Goal: Information Seeking & Learning: Learn about a topic

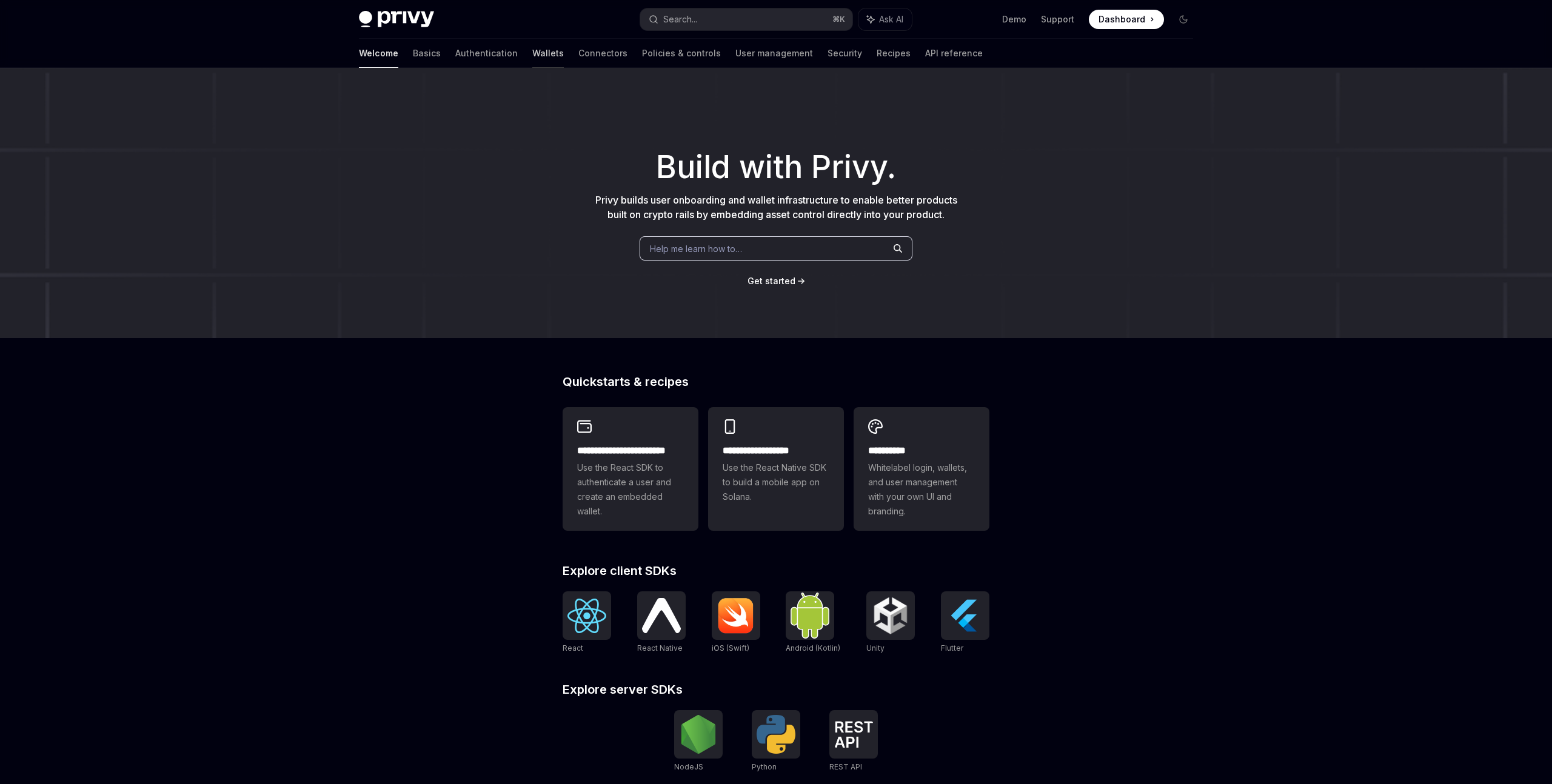
click at [532, 54] on link "Wallets" at bounding box center [548, 53] width 31 height 29
type textarea "*"
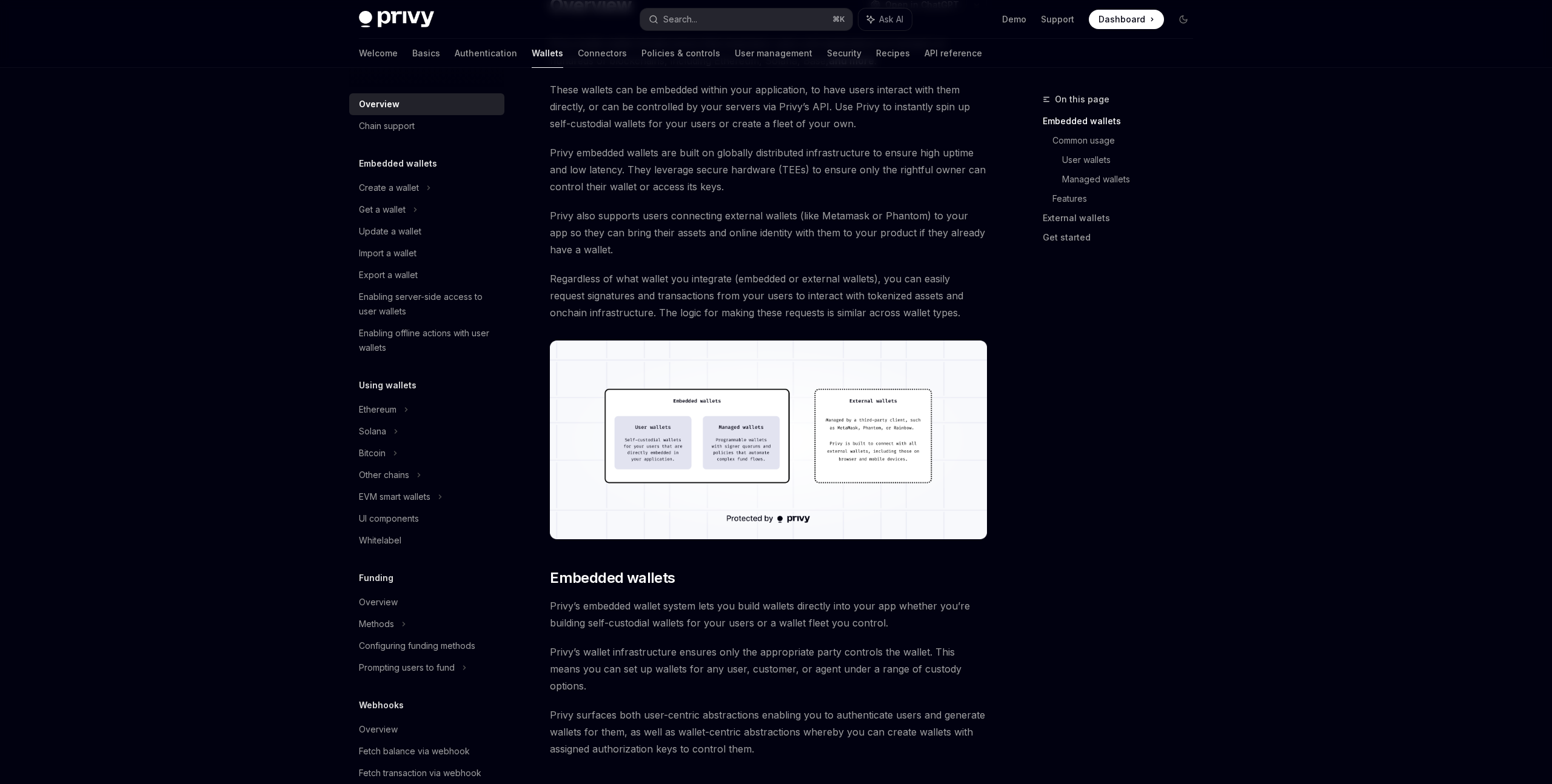
scroll to position [73, 0]
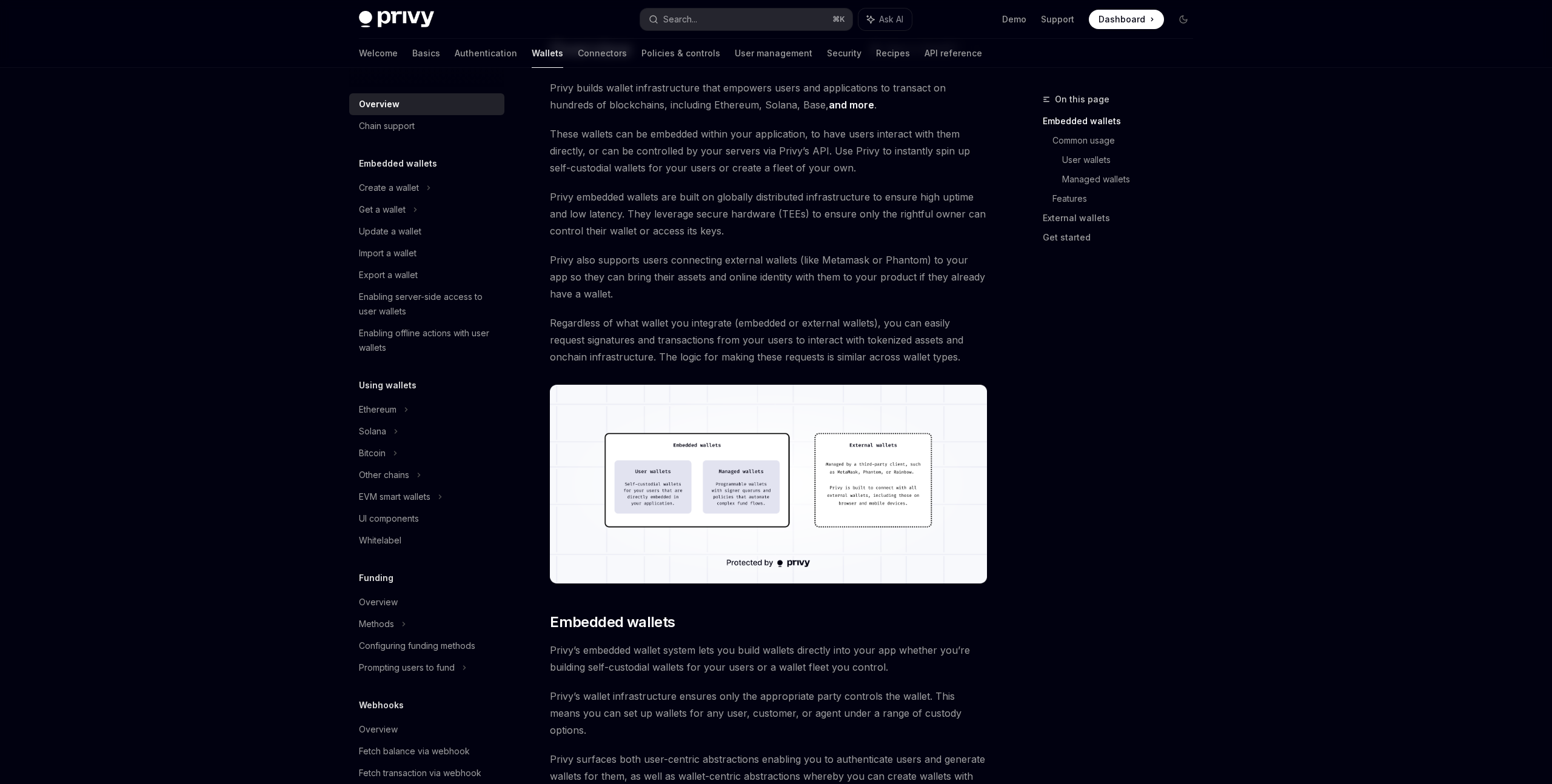
click at [789, 149] on span "These wallets can be embedded within your application, to have users interact w…" at bounding box center [768, 151] width 437 height 51
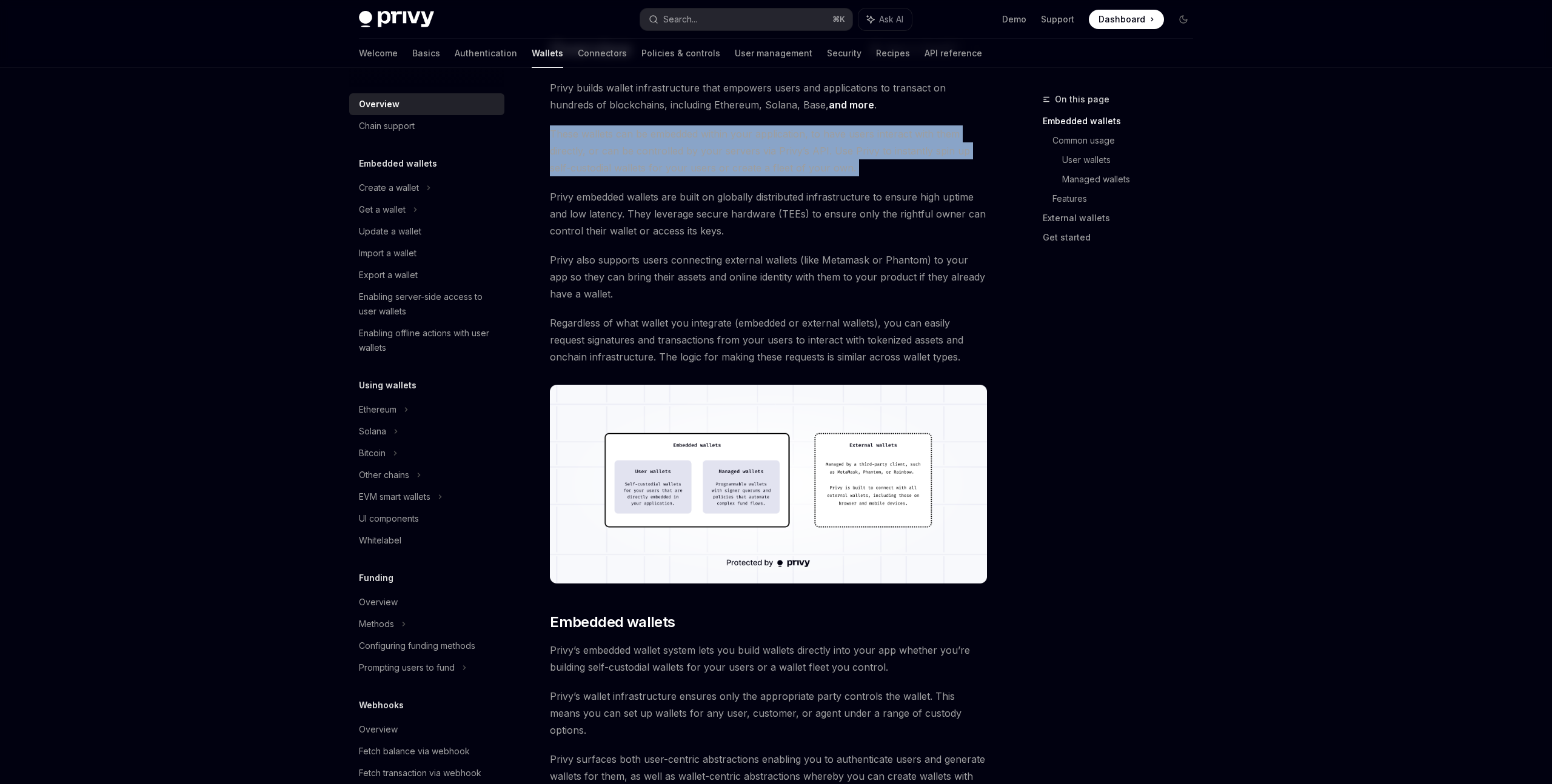
drag, startPoint x: 789, startPoint y: 149, endPoint x: 871, endPoint y: 157, distance: 82.4
click at [871, 156] on span "These wallets can be embedded within your application, to have users interact w…" at bounding box center [768, 151] width 437 height 51
click at [871, 157] on span "These wallets can be embedded within your application, to have users interact w…" at bounding box center [768, 151] width 437 height 51
drag, startPoint x: 850, startPoint y: 171, endPoint x: 540, endPoint y: 127, distance: 313.1
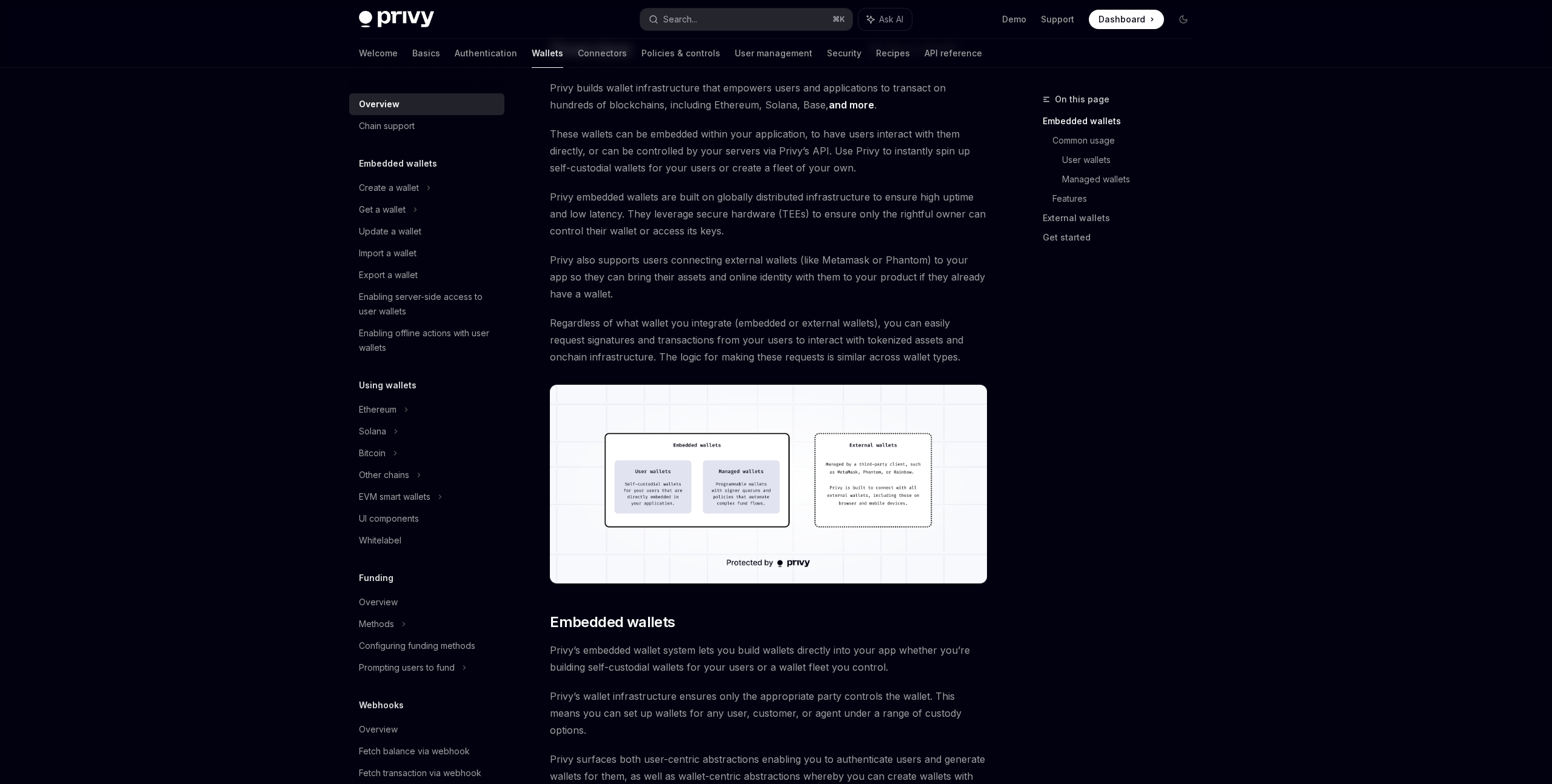
click at [839, 170] on span "These wallets can be embedded within your application, to have users interact w…" at bounding box center [768, 151] width 437 height 51
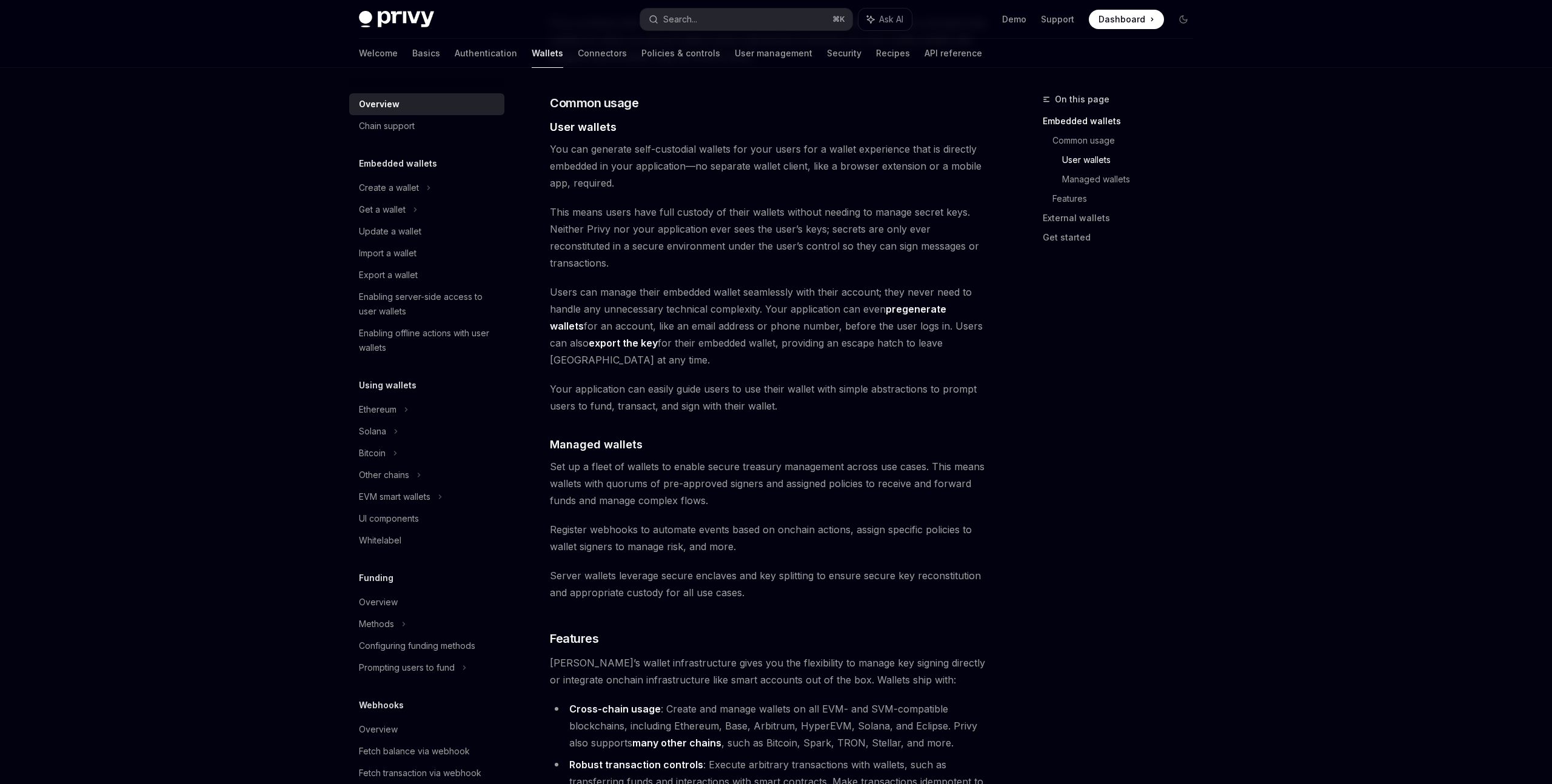
scroll to position [825, 0]
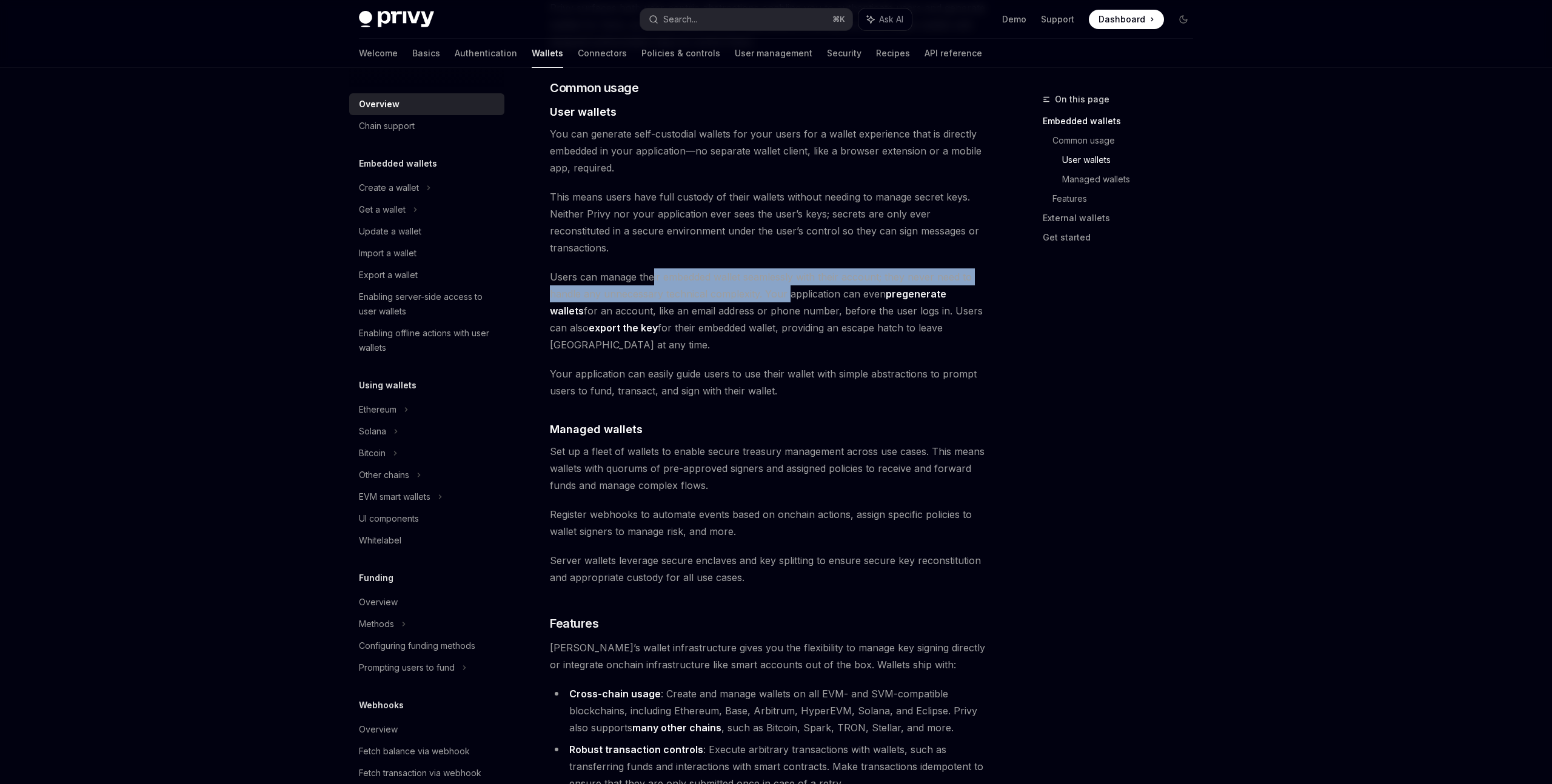
drag, startPoint x: 716, startPoint y: 247, endPoint x: 790, endPoint y: 259, distance: 75.0
click at [790, 269] on span "Users can manage their embedded wallet seamlessly with their account; they neve…" at bounding box center [768, 311] width 437 height 85
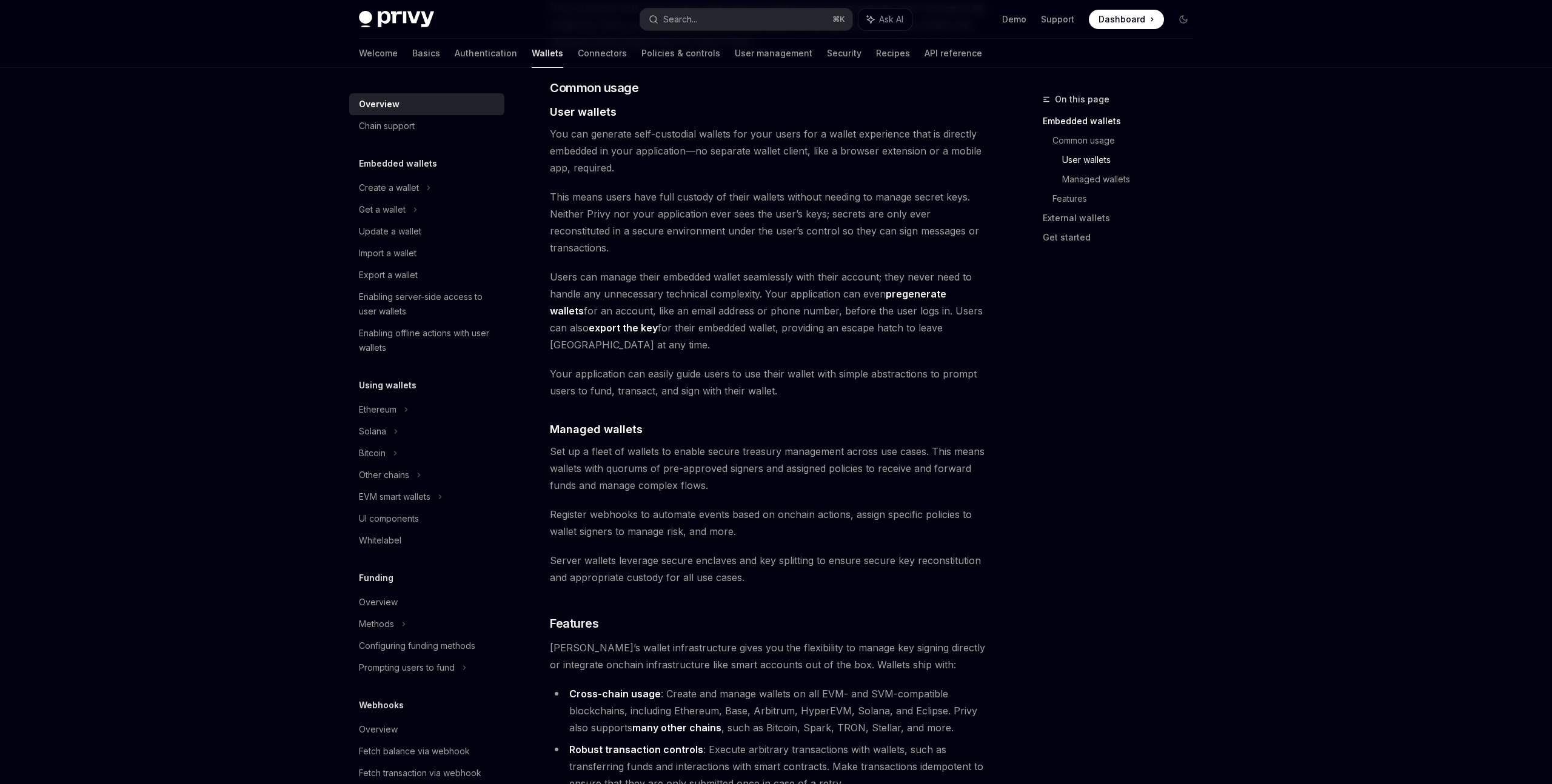
click at [779, 272] on span "Users can manage their embedded wallet seamlessly with their account; they neve…" at bounding box center [768, 311] width 437 height 85
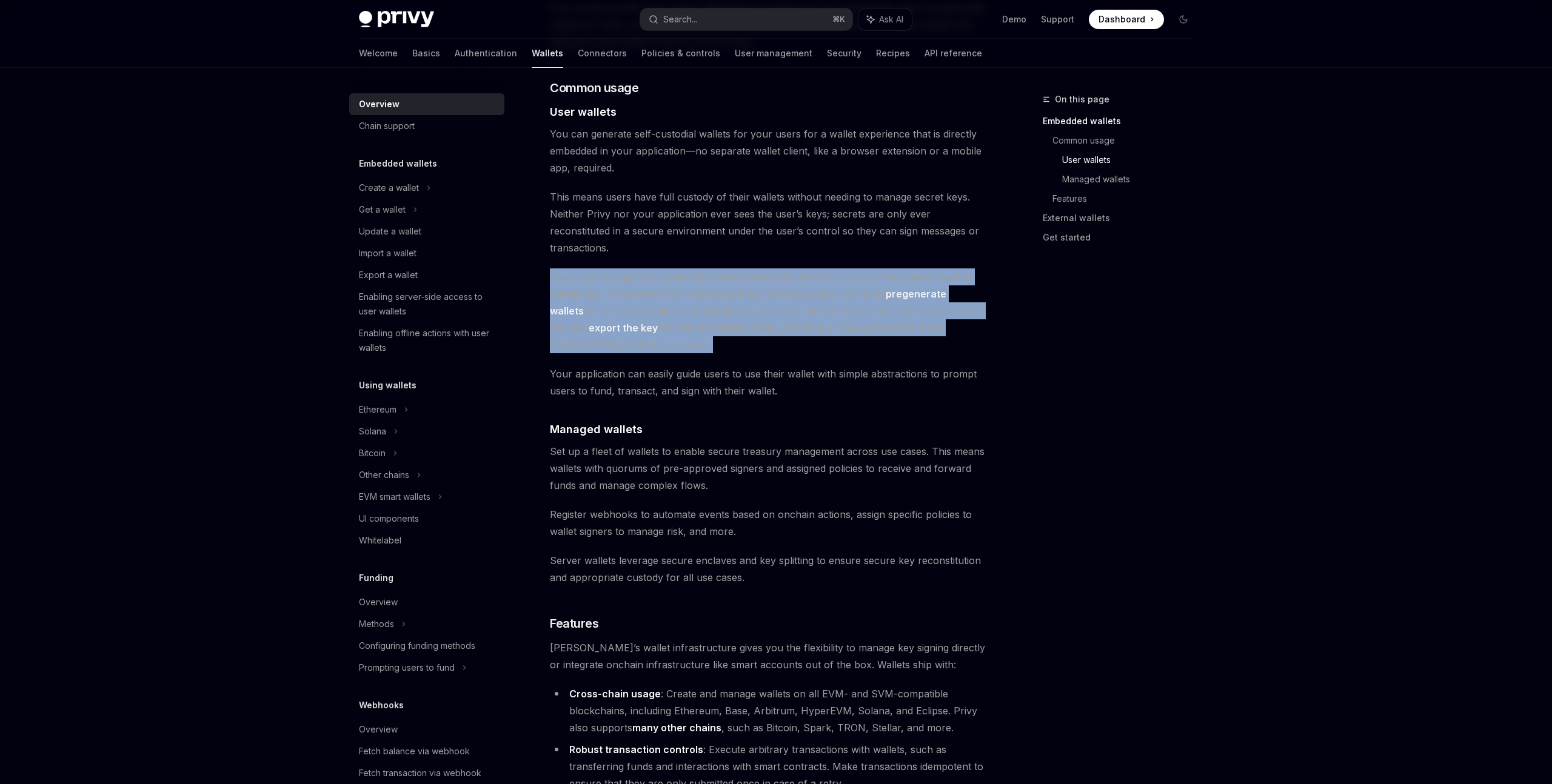
click at [779, 272] on span "Users can manage their embedded wallet seamlessly with their account; they neve…" at bounding box center [768, 311] width 437 height 85
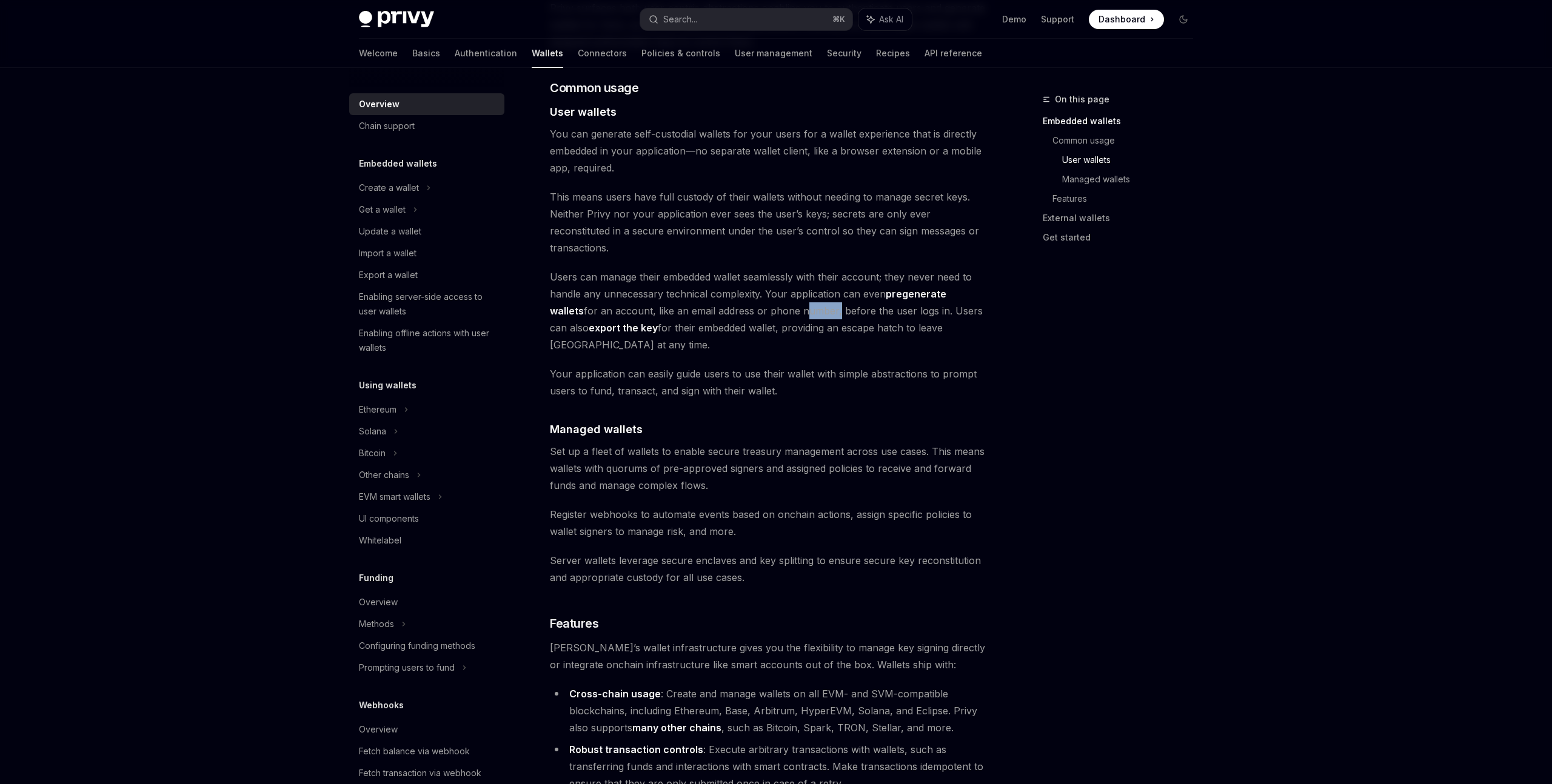
click at [779, 272] on span "Users can manage their embedded wallet seamlessly with their account; they neve…" at bounding box center [768, 311] width 437 height 85
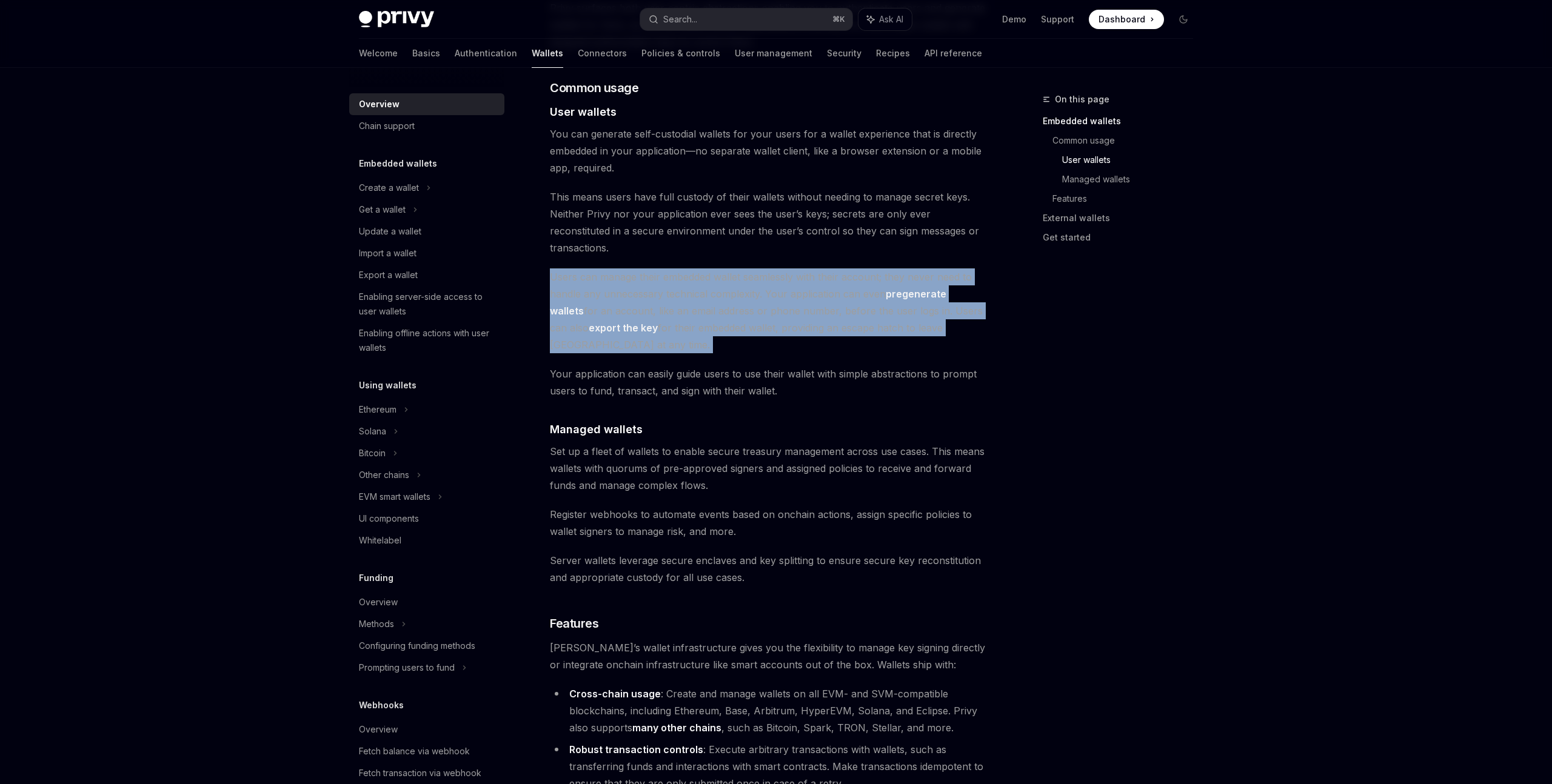
click at [779, 272] on span "Users can manage their embedded wallet seamlessly with their account; they neve…" at bounding box center [768, 311] width 437 height 85
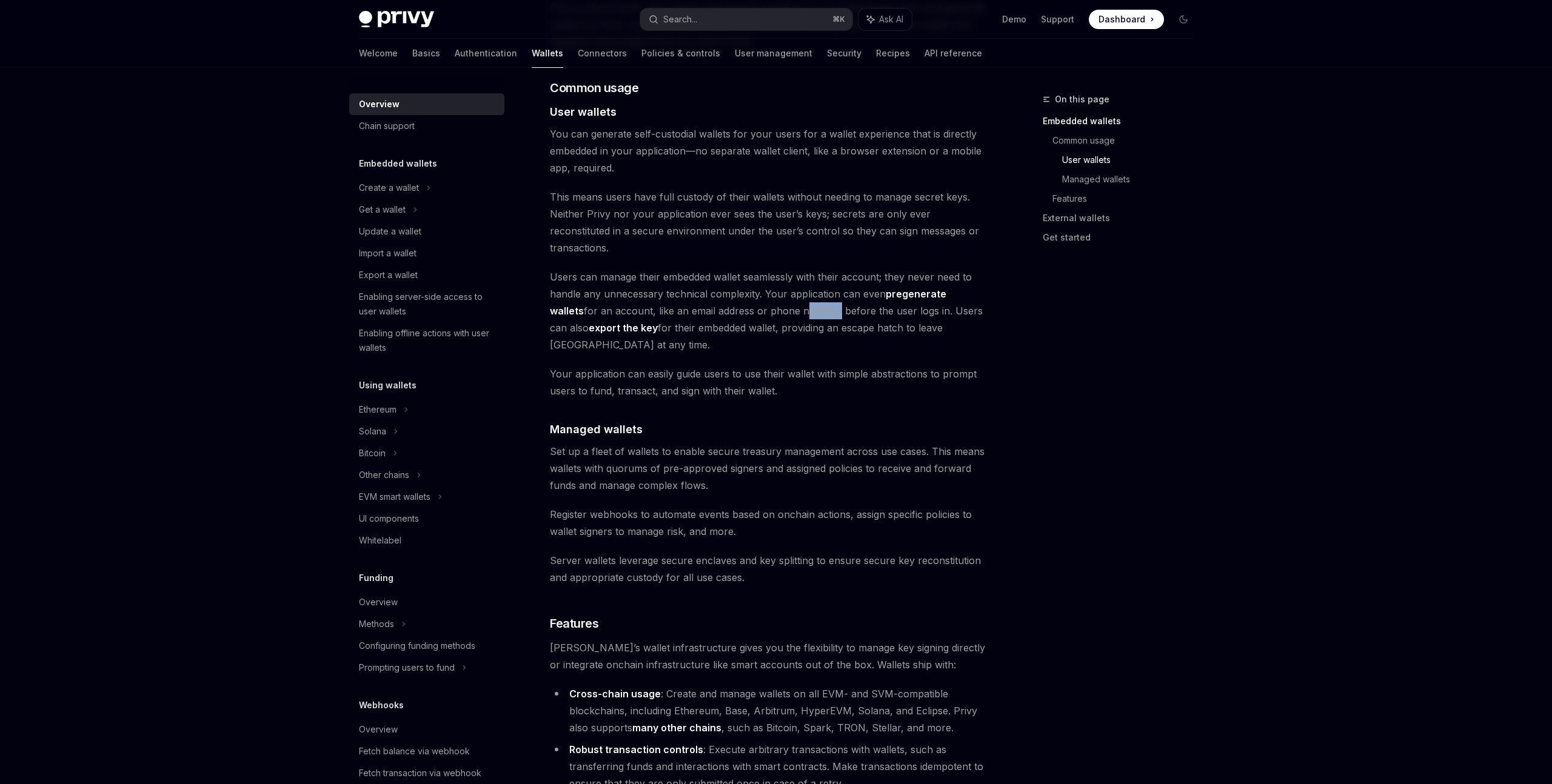
click at [779, 272] on span "Users can manage their embedded wallet seamlessly with their account; they neve…" at bounding box center [768, 311] width 437 height 85
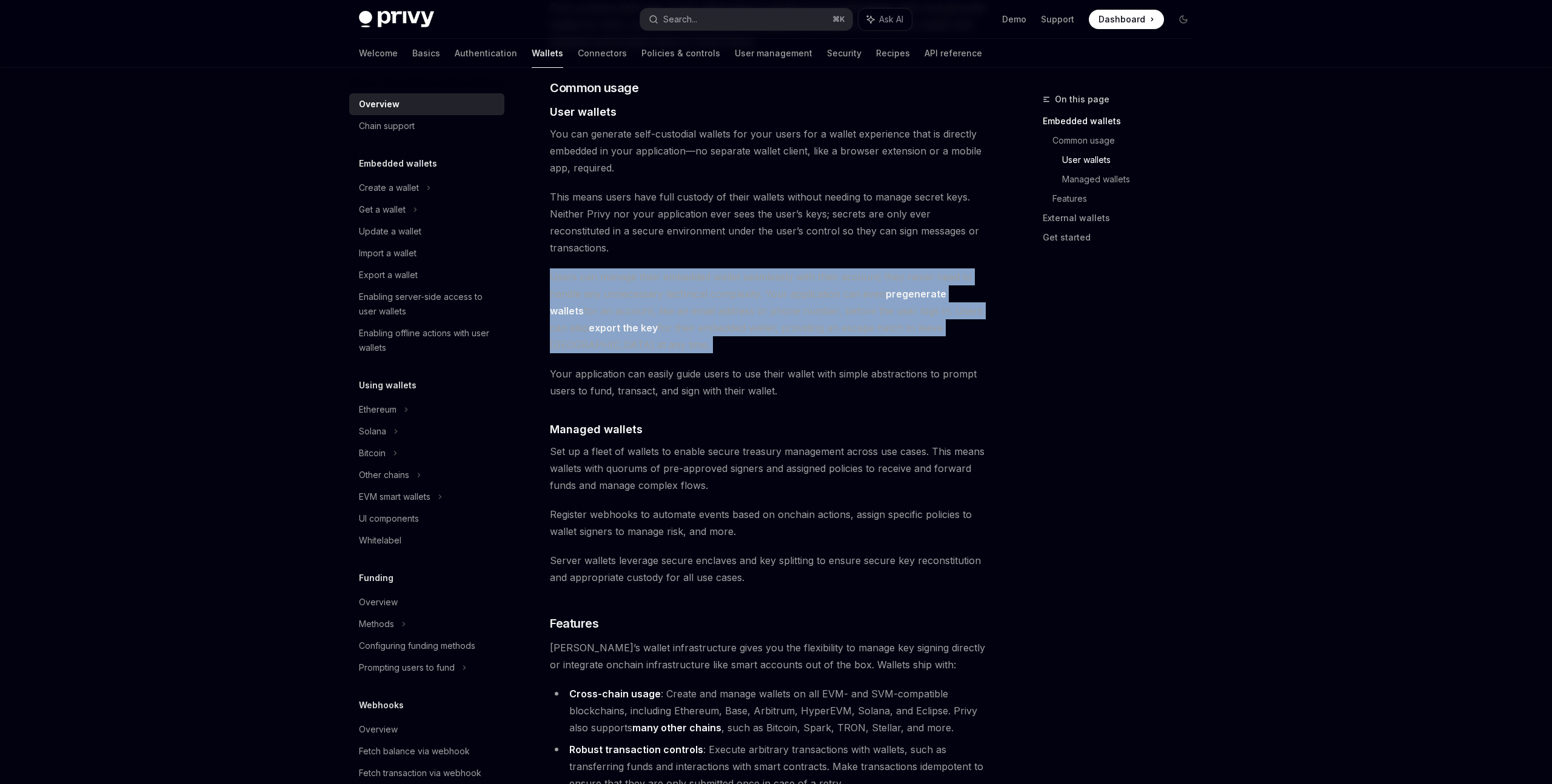
click at [779, 272] on span "Users can manage their embedded wallet seamlessly with their account; they neve…" at bounding box center [768, 311] width 437 height 85
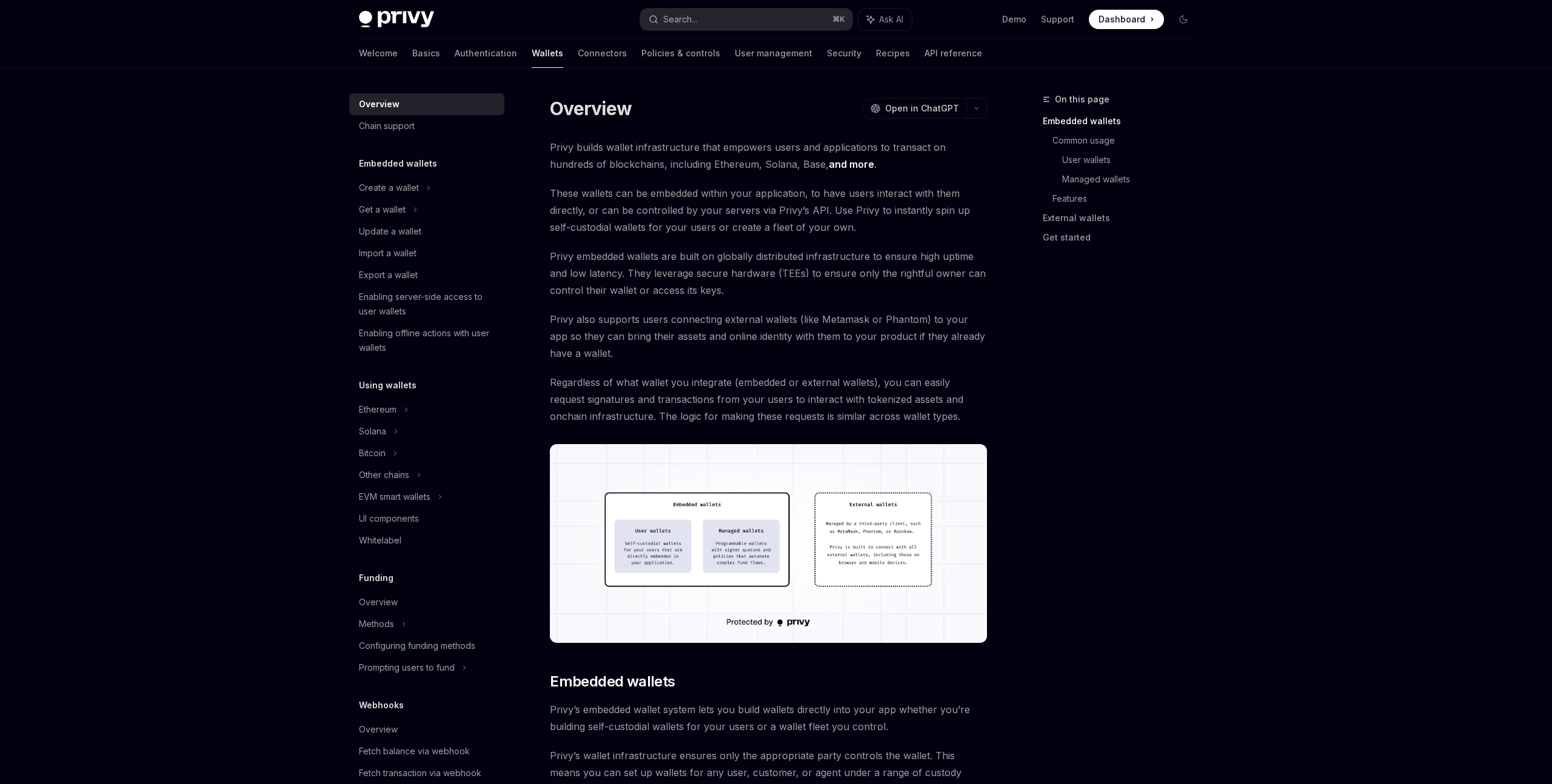
scroll to position [0, 0]
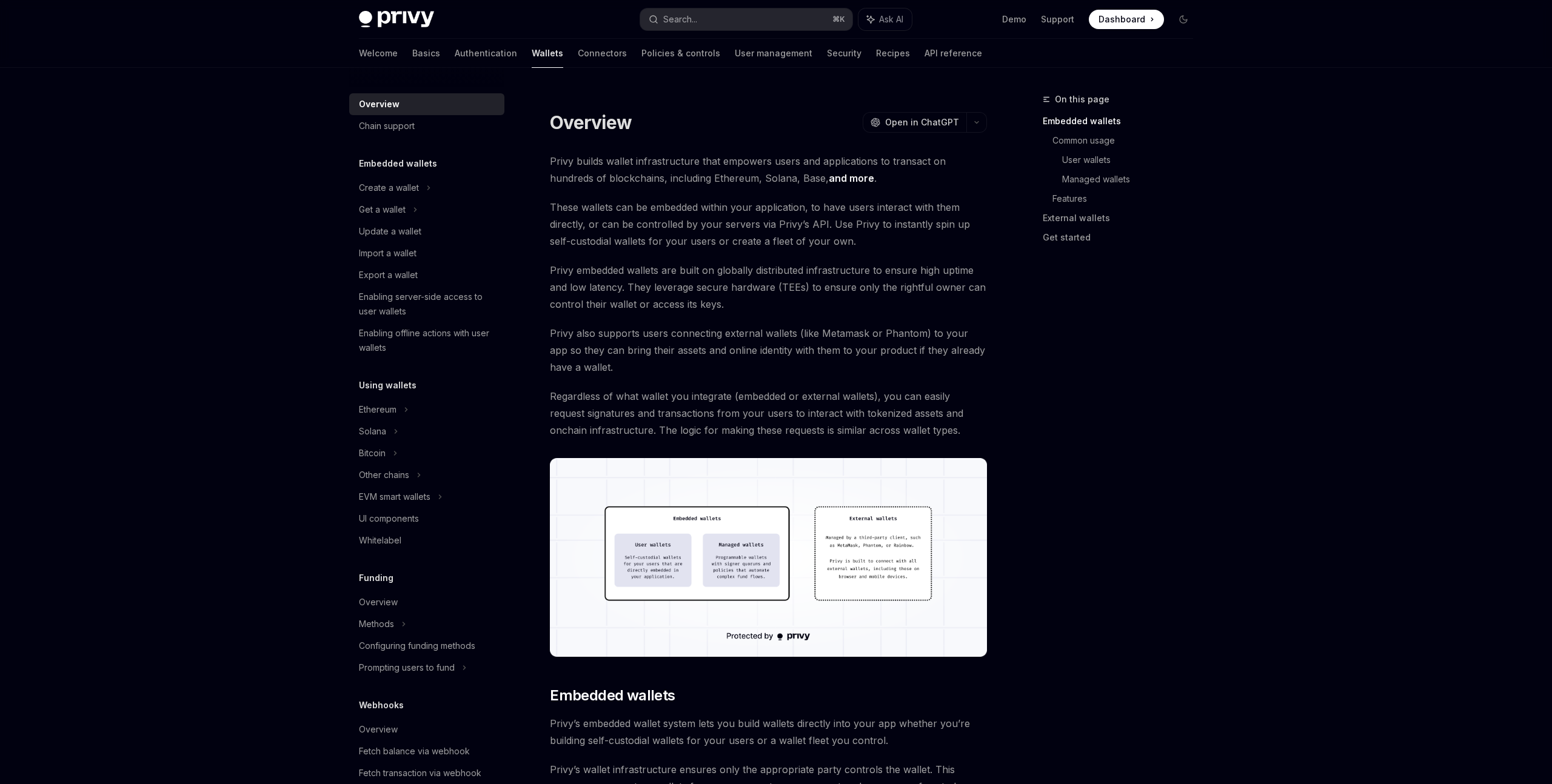
click at [755, 244] on span "These wallets can be embedded within your application, to have users interact w…" at bounding box center [768, 224] width 437 height 51
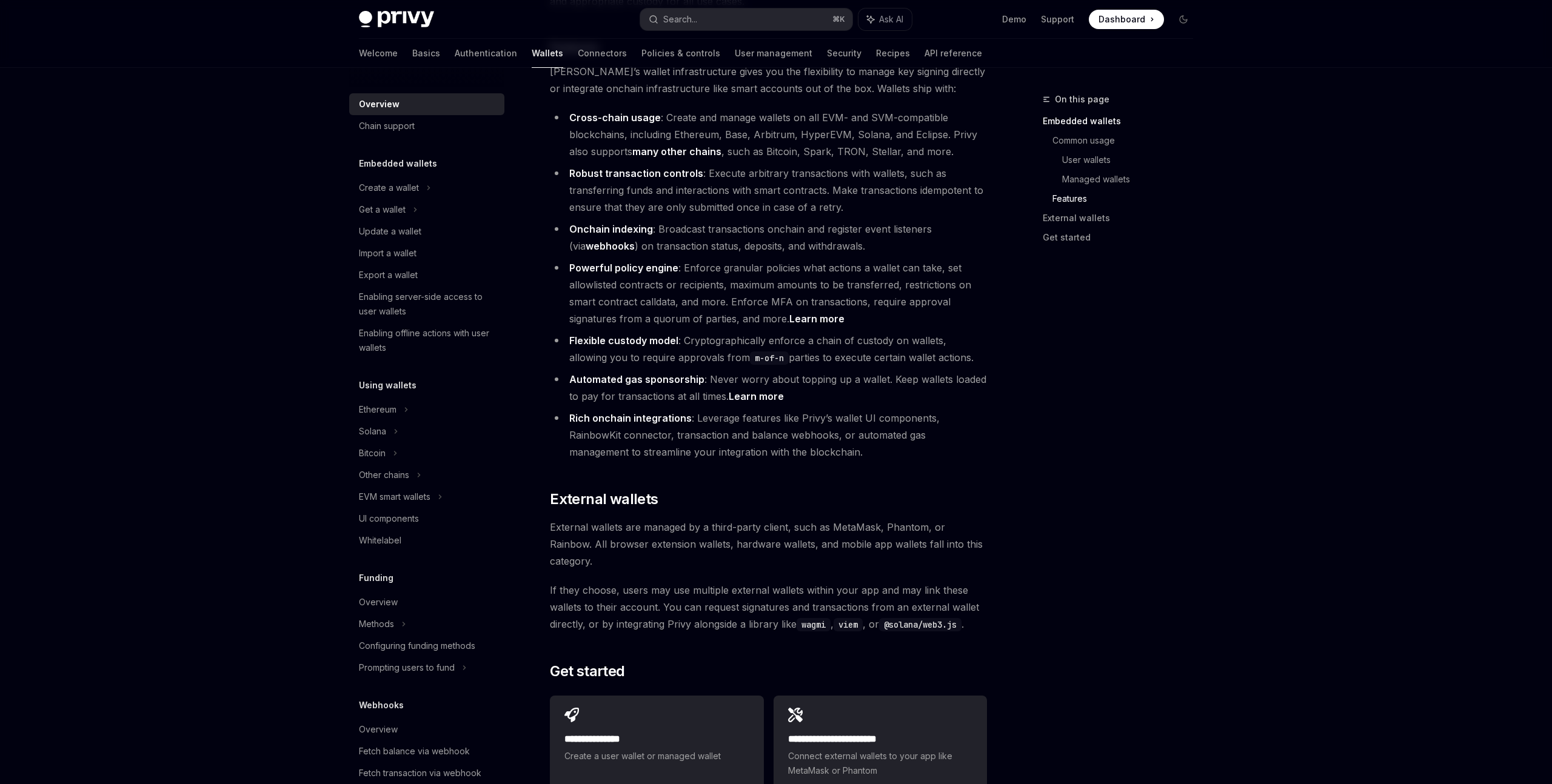
scroll to position [1438, 0]
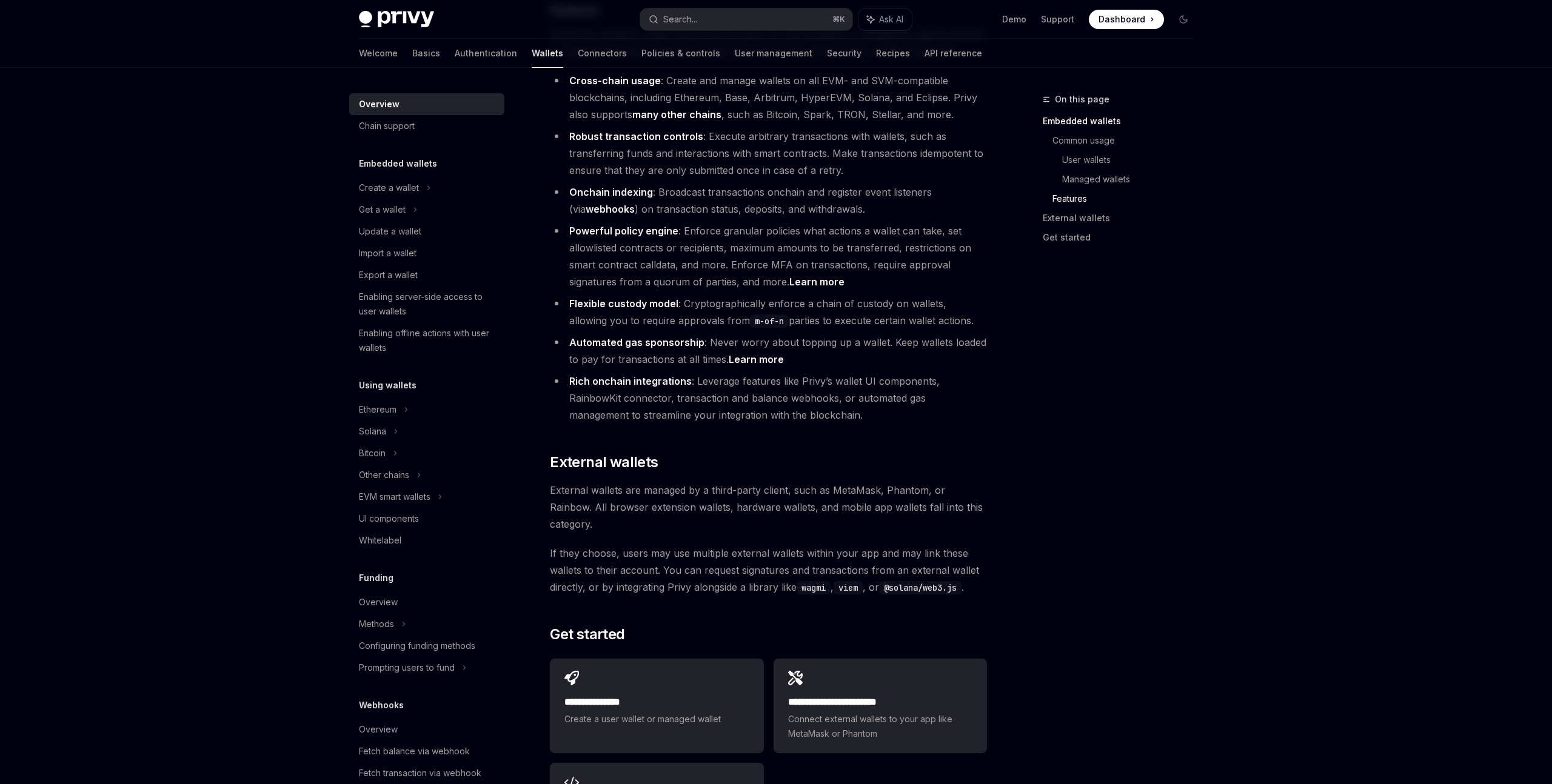
click at [1039, 365] on div "On this page Embedded wallets Common usage User wallets Managed wallets Feature…" at bounding box center [1111, 438] width 184 height 692
